Goal: Entertainment & Leisure: Consume media (video, audio)

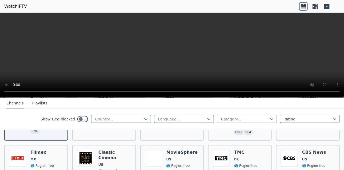
scroll to position [107, 0]
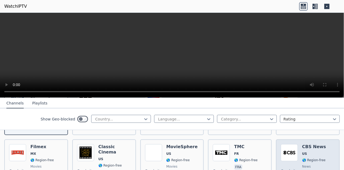
click at [324, 144] on div "Popularity 3025 CBS News US 🌎 Region-free news eng" at bounding box center [308, 163] width 54 height 38
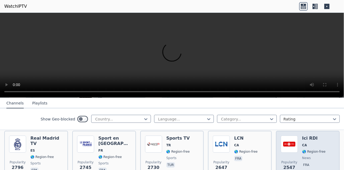
scroll to position [160, 0]
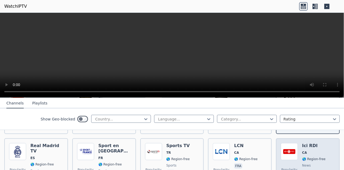
click at [321, 147] on div "Popularity [GEOGRAPHIC_DATA] [GEOGRAPHIC_DATA] 🌎 Region-free news fra" at bounding box center [308, 162] width 54 height 38
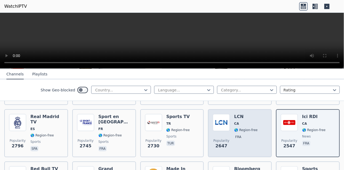
click at [254, 129] on div "Popularity 2647 LCN CA 🌎 Region-free fra" at bounding box center [240, 133] width 54 height 38
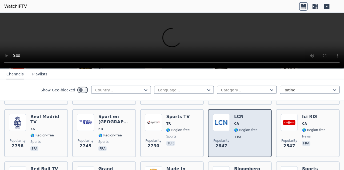
scroll to position [133, 0]
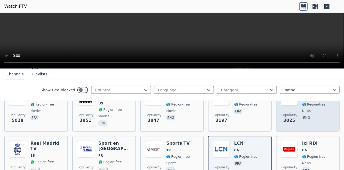
click at [323, 113] on div "Popularity 3025 CBS News US 🌎 Region-free news eng" at bounding box center [308, 108] width 54 height 38
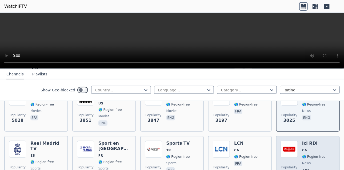
click at [324, 146] on div "Popularity [GEOGRAPHIC_DATA] [GEOGRAPHIC_DATA] 🌎 Region-free news fra" at bounding box center [308, 160] width 54 height 38
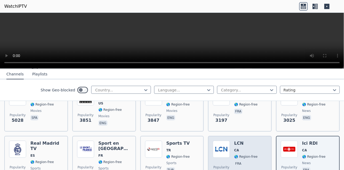
click at [253, 156] on div "Popularity 2647 LCN CA 🌎 Region-free fra" at bounding box center [240, 160] width 54 height 38
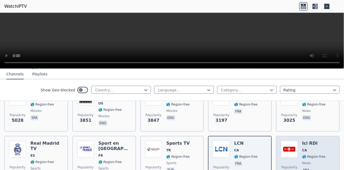
click at [321, 143] on div "Popularity [GEOGRAPHIC_DATA] [GEOGRAPHIC_DATA] 🌎 Region-free news fra" at bounding box center [308, 160] width 54 height 38
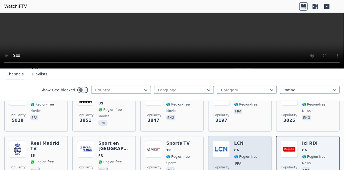
click at [259, 153] on div "Popularity 2647 LCN CA 🌎 Region-free fra" at bounding box center [240, 160] width 54 height 38
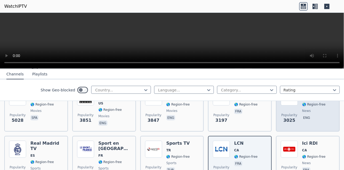
click at [303, 115] on p "eng" at bounding box center [306, 117] width 9 height 5
